Goal: Transaction & Acquisition: Obtain resource

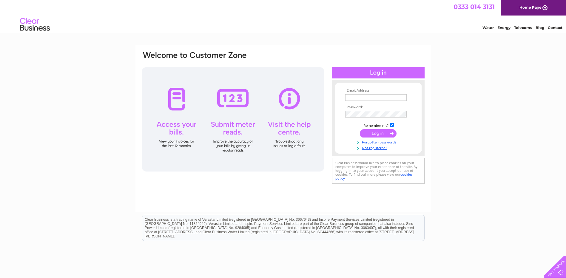
type input "27mat@live.co.uk"
click at [377, 134] on input "submit" at bounding box center [378, 133] width 37 height 8
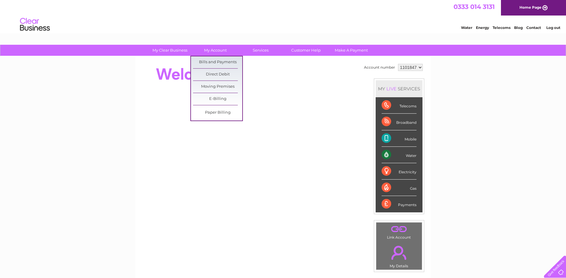
click at [214, 60] on link "Bills and Payments" at bounding box center [217, 62] width 49 height 12
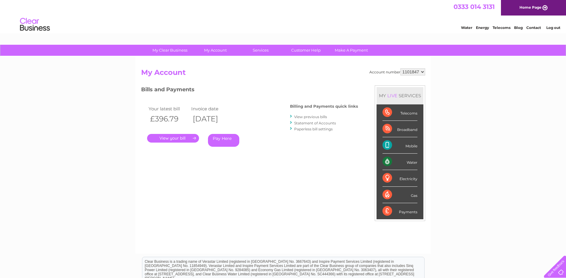
click at [182, 140] on link "." at bounding box center [173, 138] width 52 height 9
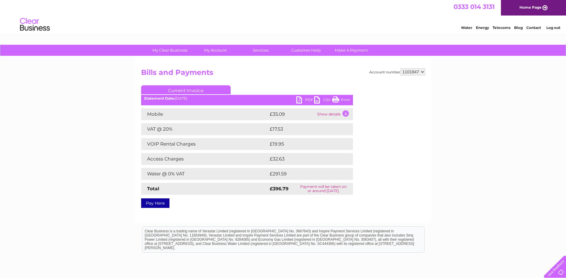
click at [299, 99] on link "PDF" at bounding box center [305, 100] width 18 height 9
click at [552, 27] on link "Log out" at bounding box center [553, 27] width 14 height 4
